Goal: Task Accomplishment & Management: Manage account settings

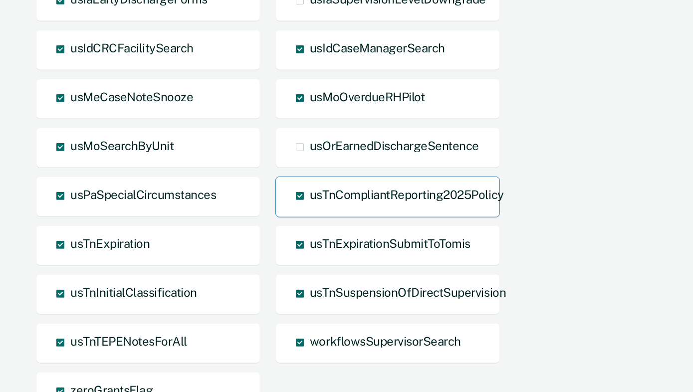
scroll to position [1137, 0]
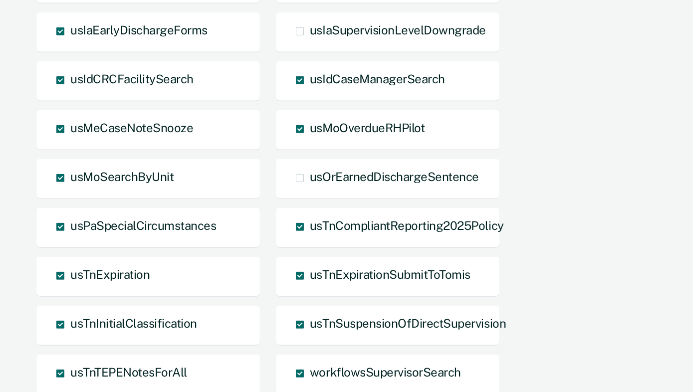
scroll to position [1051, 0]
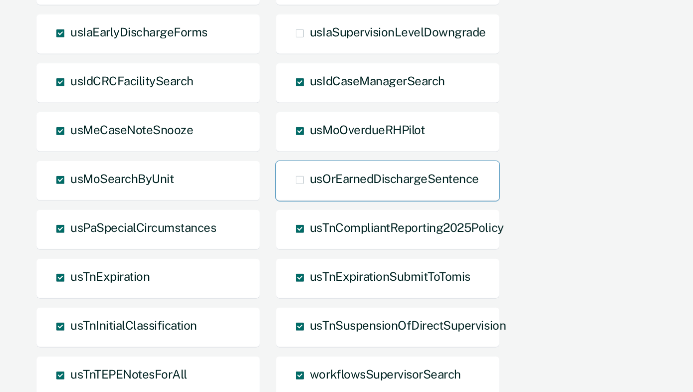
click at [309, 161] on div "usOrEarnedDischargeSentence" at bounding box center [387, 181] width 225 height 41
click at [300, 176] on span at bounding box center [300, 180] width 8 height 8
click at [310, 188] on input "usOrEarnedDischargeSentence" at bounding box center [310, 188] width 0 height 0
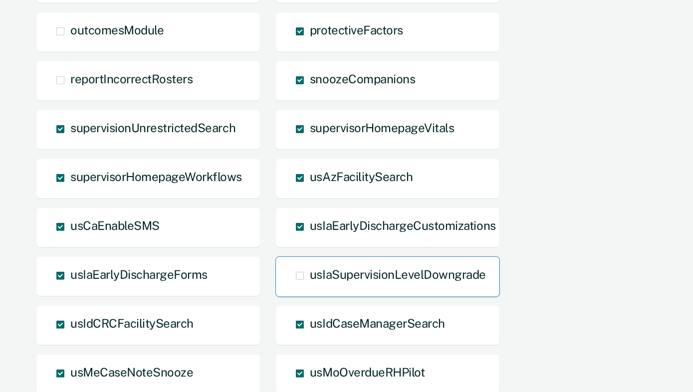
click at [342, 267] on span "usIaSupervisionLevelDowngrade" at bounding box center [398, 274] width 176 height 14
click at [310, 283] on input "usIaSupervisionLevelDowngrade" at bounding box center [310, 283] width 0 height 0
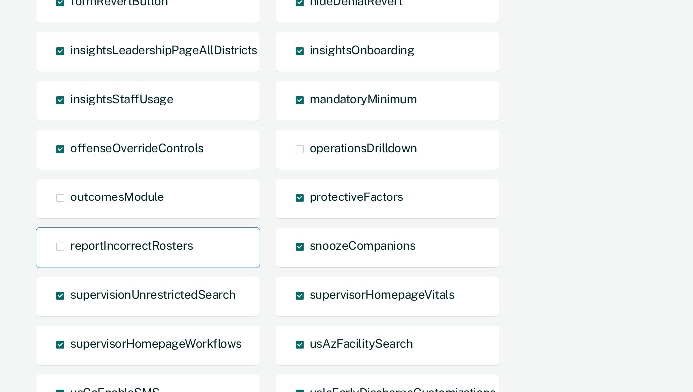
scroll to position [634, 0]
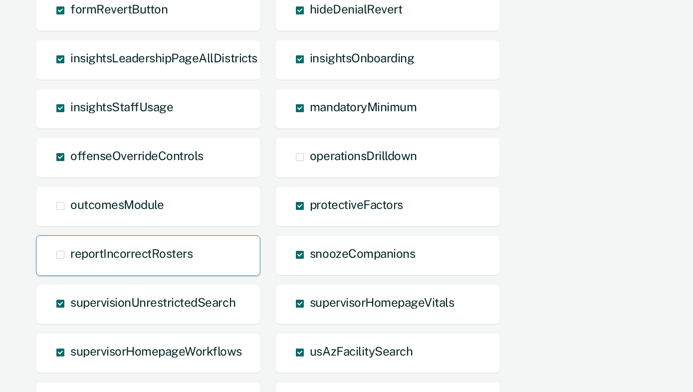
click at [166, 236] on div "reportIncorrectRosters" at bounding box center [148, 256] width 225 height 41
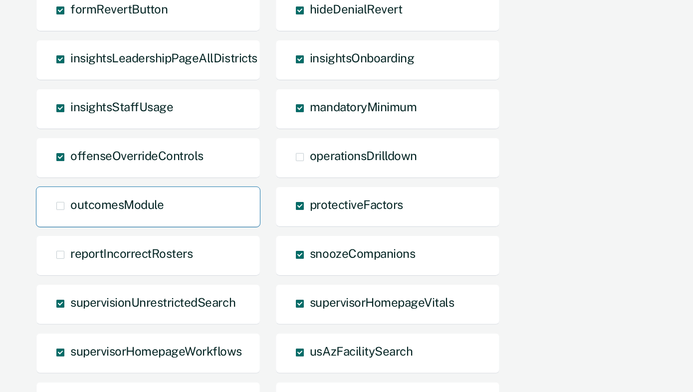
click at [174, 187] on div "outcomesModule" at bounding box center [148, 207] width 225 height 41
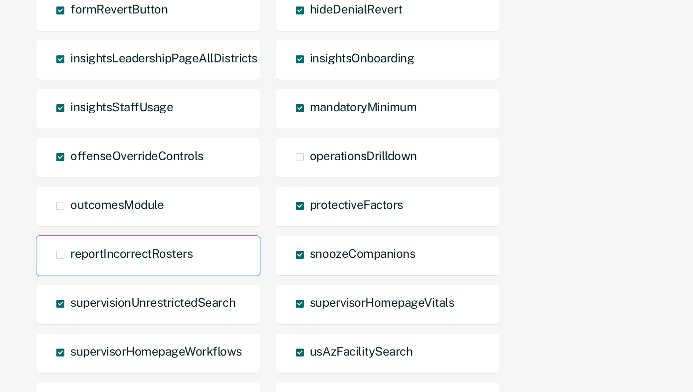
click at [157, 247] on span "reportIncorrectRosters" at bounding box center [131, 254] width 122 height 14
click at [70, 262] on input "reportIncorrectRosters" at bounding box center [70, 262] width 0 height 0
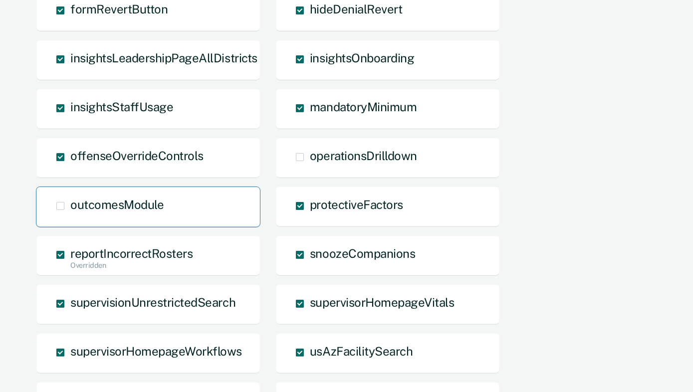
click at [111, 198] on span "outcomesModule" at bounding box center [116, 205] width 93 height 14
click at [70, 214] on input "outcomesModule" at bounding box center [70, 214] width 0 height 0
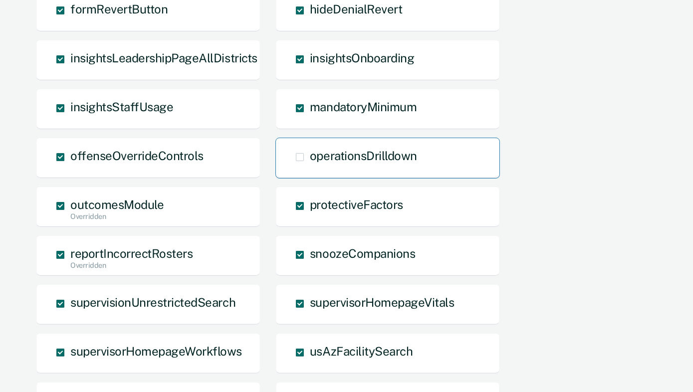
click at [348, 138] on div "operationsDrilldown" at bounding box center [387, 158] width 225 height 41
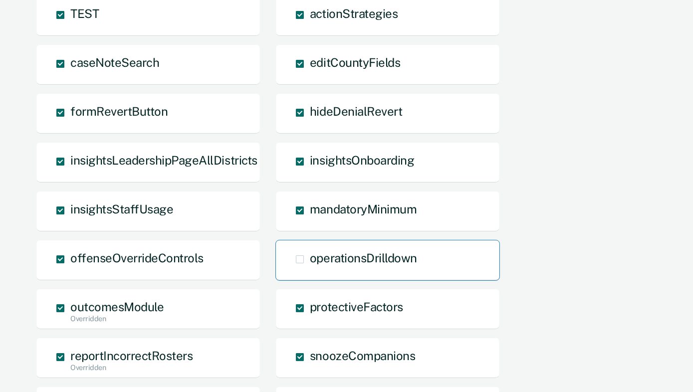
click at [299, 256] on span at bounding box center [300, 260] width 8 height 8
click at [310, 267] on input "operationsDrilldown" at bounding box center [310, 267] width 0 height 0
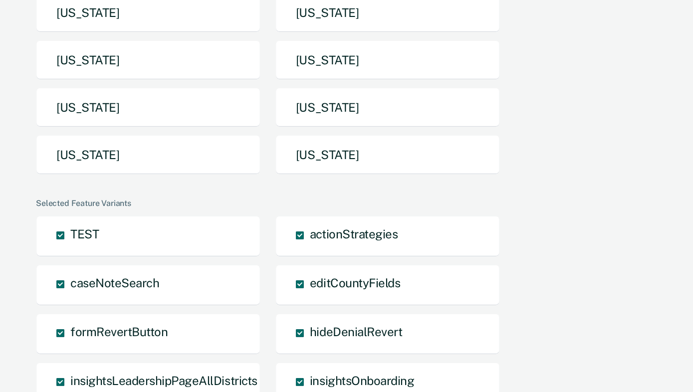
scroll to position [1137, 0]
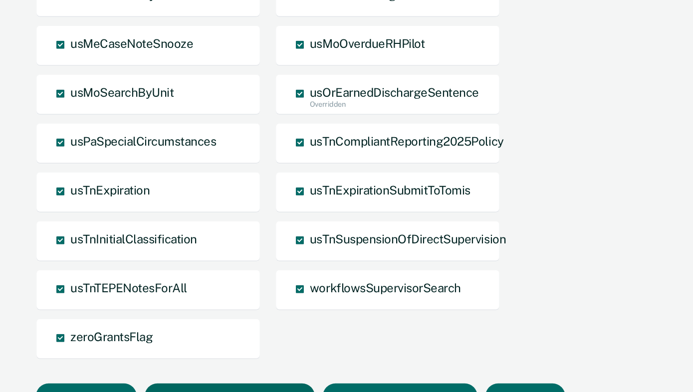
click at [248, 384] on button "Download Opportunity Configurations" at bounding box center [230, 396] width 170 height 25
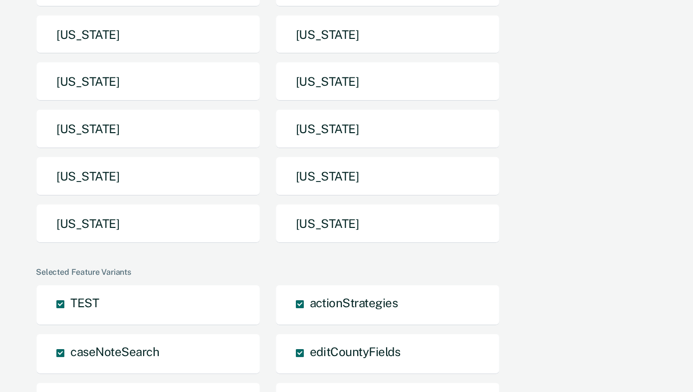
scroll to position [0, 0]
